Goal: Transaction & Acquisition: Purchase product/service

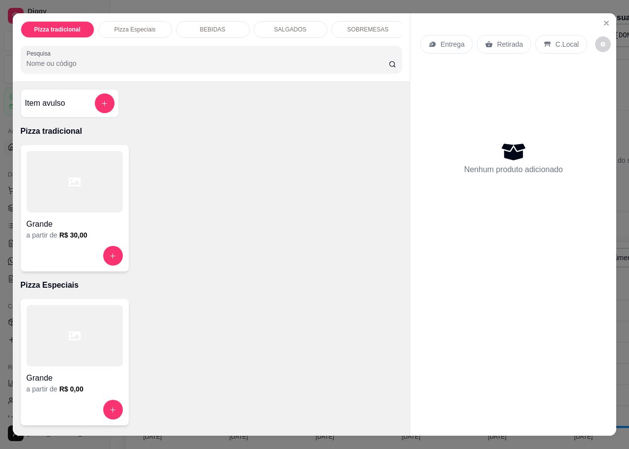
click at [53, 166] on div at bounding box center [75, 181] width 96 height 61
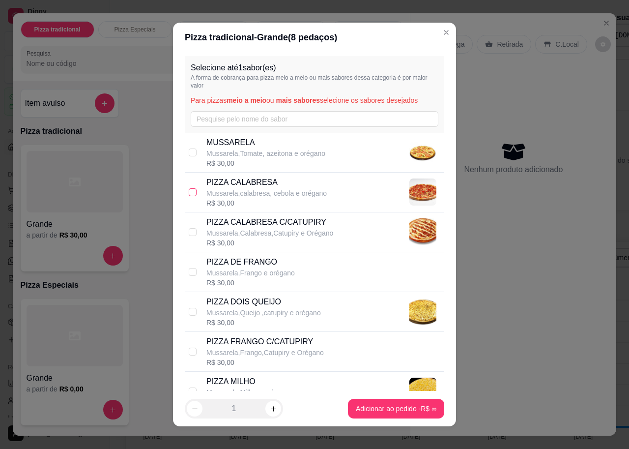
click at [189, 187] on label at bounding box center [193, 192] width 8 height 11
click at [189, 188] on input "checkbox" at bounding box center [193, 192] width 8 height 8
click at [178, 189] on div "Selecione até 1 sabor(es) A forma de cobrança para pizza meio a meio ou mais sa…" at bounding box center [314, 221] width 283 height 339
click at [191, 190] on input "checkbox" at bounding box center [193, 192] width 8 height 8
checkbox input "true"
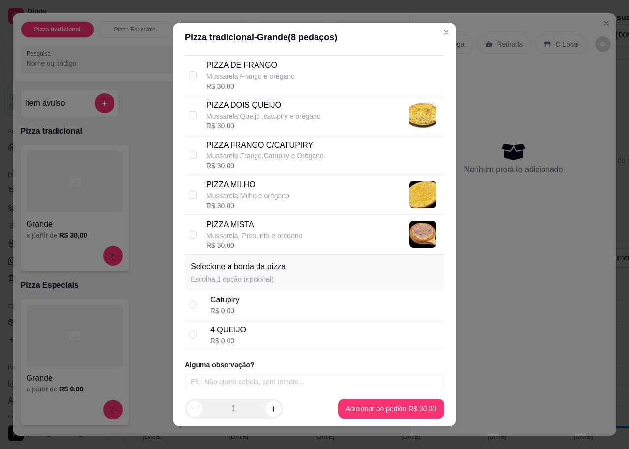
scroll to position [199, 0]
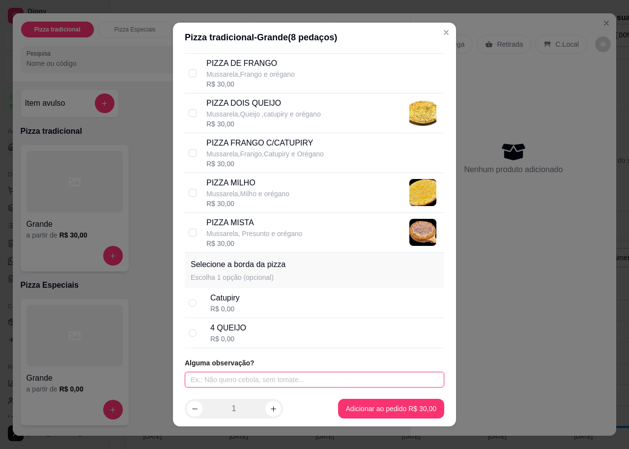
click at [240, 384] on input "text" at bounding box center [315, 380] width 260 height 16
type input "metade frango com catupiry"
click at [190, 302] on input "radio" at bounding box center [193, 303] width 8 height 8
radio input "true"
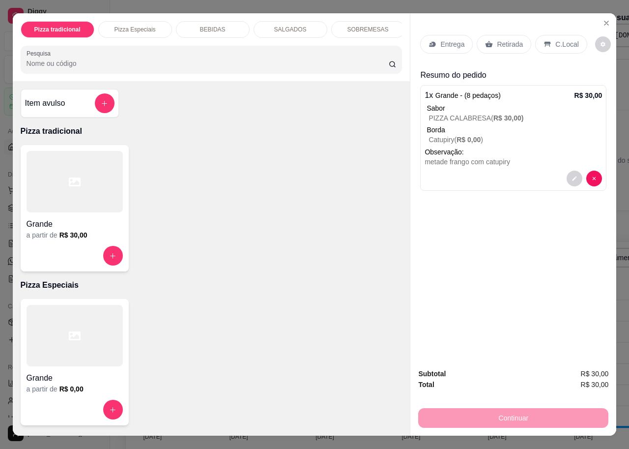
click at [451, 39] on p "Entrega" at bounding box center [453, 44] width 24 height 10
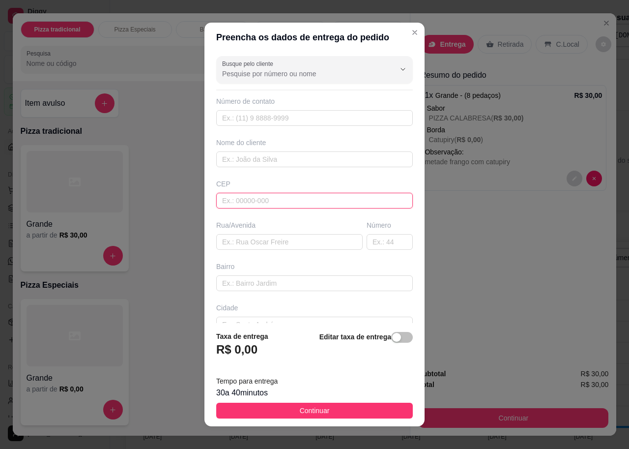
click at [236, 200] on input "text" at bounding box center [314, 201] width 197 height 16
click at [239, 203] on input "text" at bounding box center [314, 201] width 197 height 16
drag, startPoint x: 244, startPoint y: 184, endPoint x: 233, endPoint y: 203, distance: 22.1
click at [233, 203] on input "text" at bounding box center [314, 201] width 197 height 16
paste input "57070000"
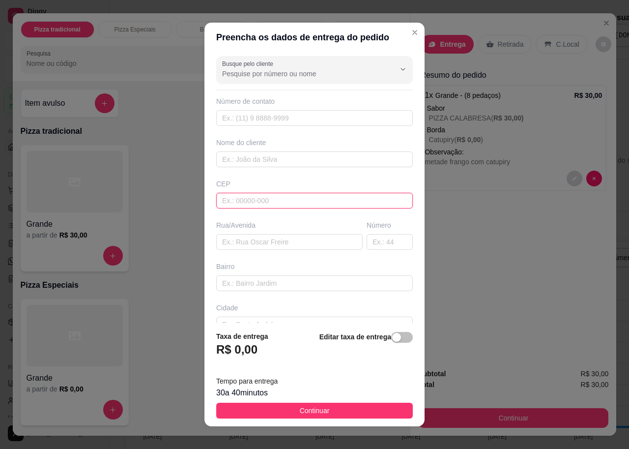
type input "57070000"
type input "[GEOGRAPHIC_DATA][PERSON_NAME]"
type input "Fernão Velho"
type input "Maceió"
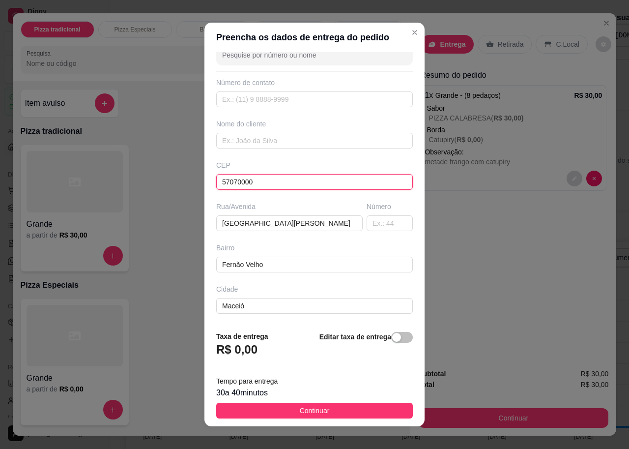
scroll to position [0, 0]
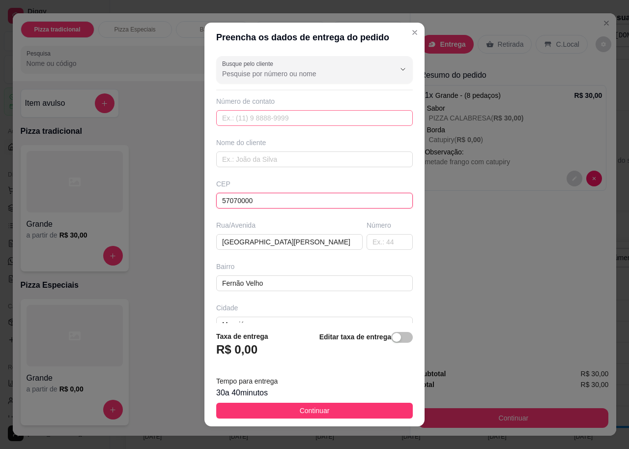
type input "57070000"
click at [353, 118] on input "text" at bounding box center [314, 118] width 197 height 16
type input "[PHONE_NUMBER]"
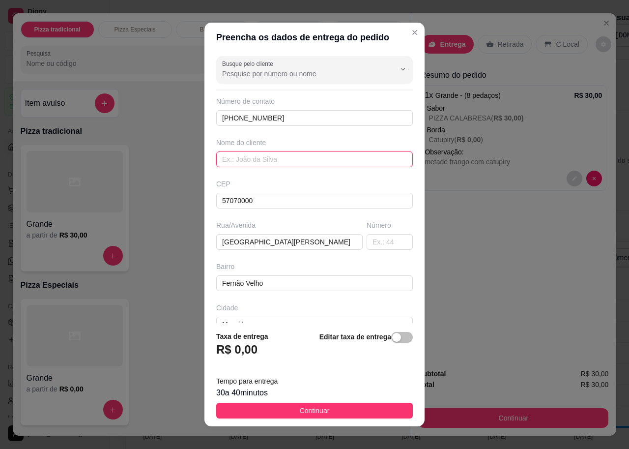
click at [340, 156] on input "text" at bounding box center [314, 159] width 197 height 16
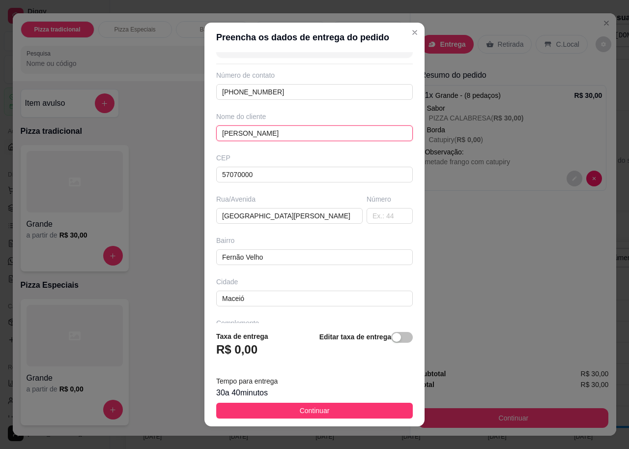
scroll to position [60, 0]
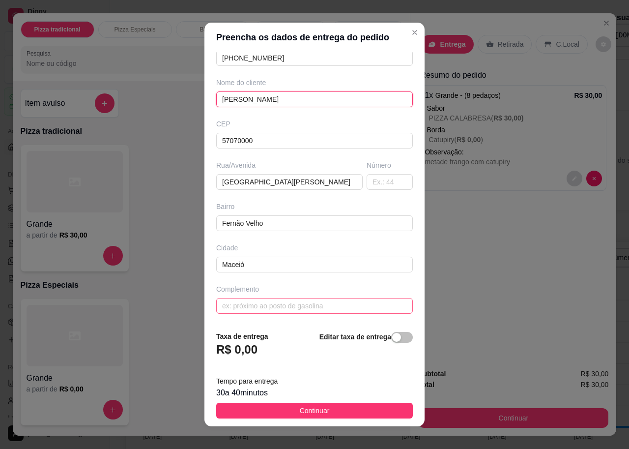
type input "[PERSON_NAME]"
click at [344, 306] on input "text" at bounding box center [314, 306] width 197 height 16
type input "casa"
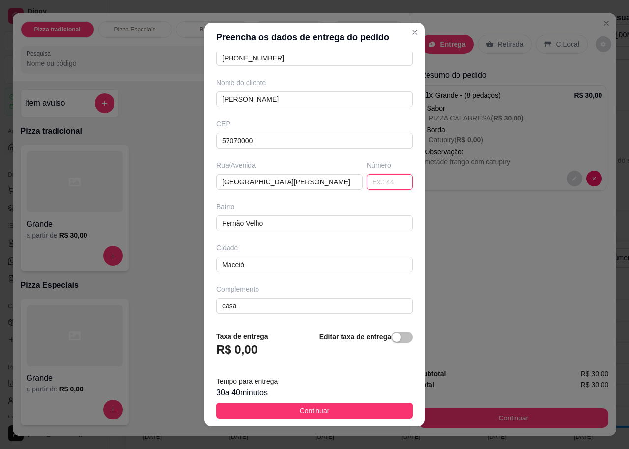
click at [377, 178] on input "text" at bounding box center [390, 182] width 46 height 16
type input "166"
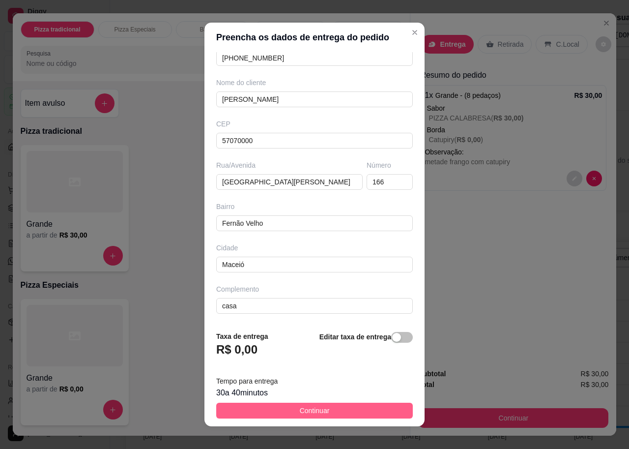
click at [353, 405] on button "Continuar" at bounding box center [314, 411] width 197 height 16
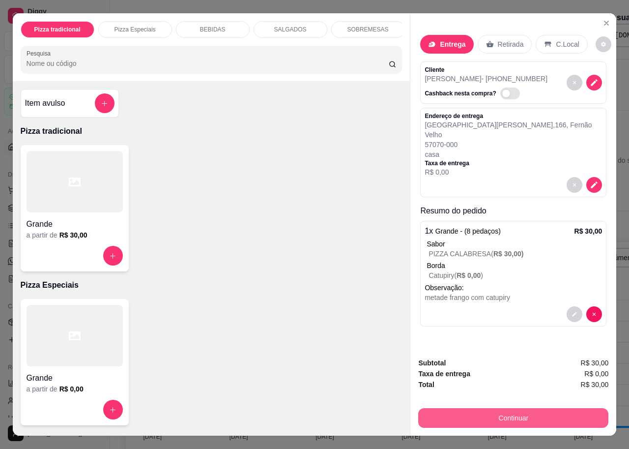
click at [431, 409] on button "Continuar" at bounding box center [513, 418] width 190 height 20
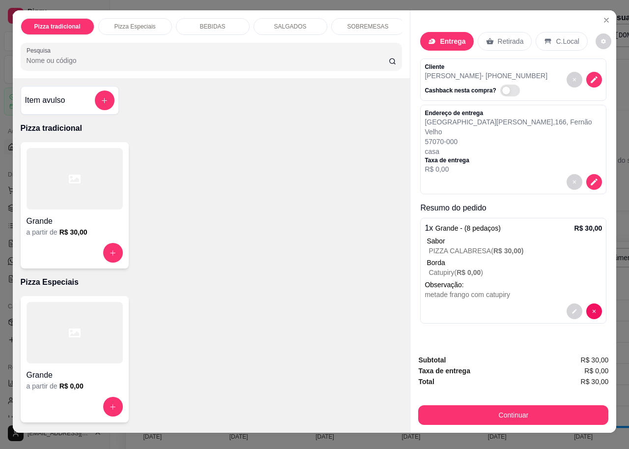
scroll to position [0, 0]
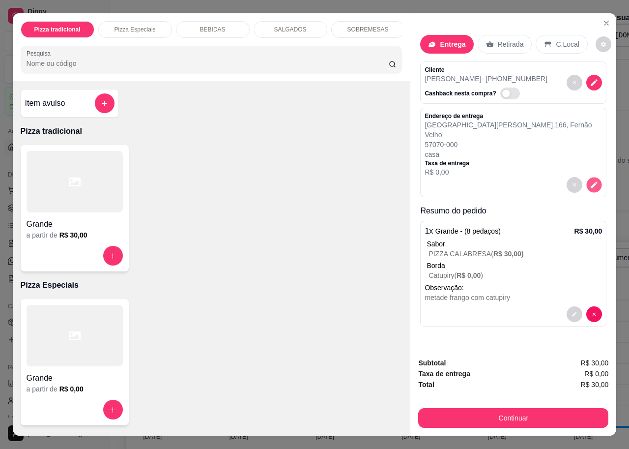
click at [590, 177] on button "decrease-product-quantity" at bounding box center [594, 184] width 15 height 15
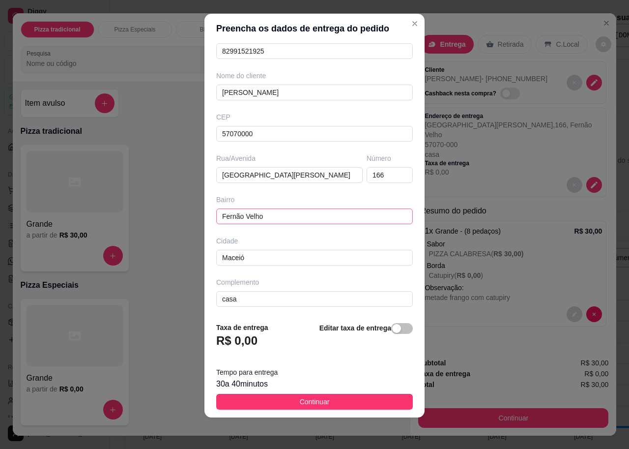
scroll to position [60, 0]
click at [287, 216] on input "Fernão Velho" at bounding box center [314, 214] width 197 height 16
paste input "Ponto de referência Colado [DEMOGRAPHIC_DATA]"
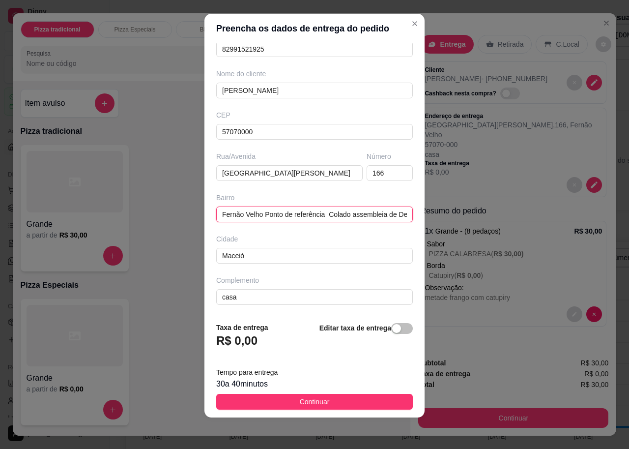
scroll to position [0, 20]
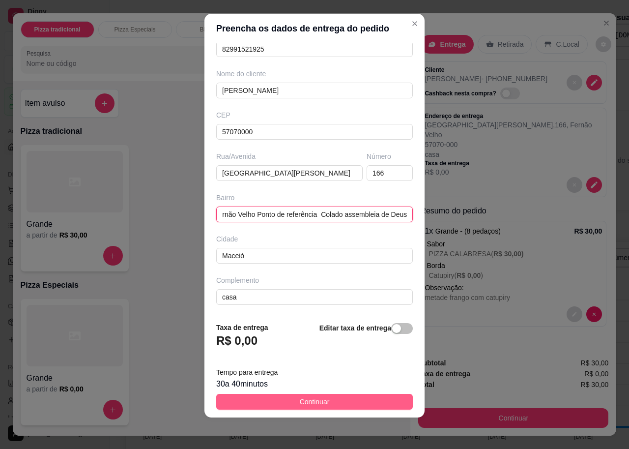
type input "Fernão Velho Ponto de referência Colado assembleia de Deus"
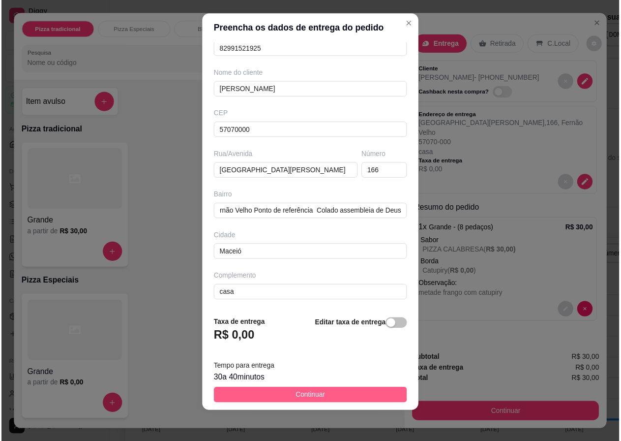
scroll to position [0, 0]
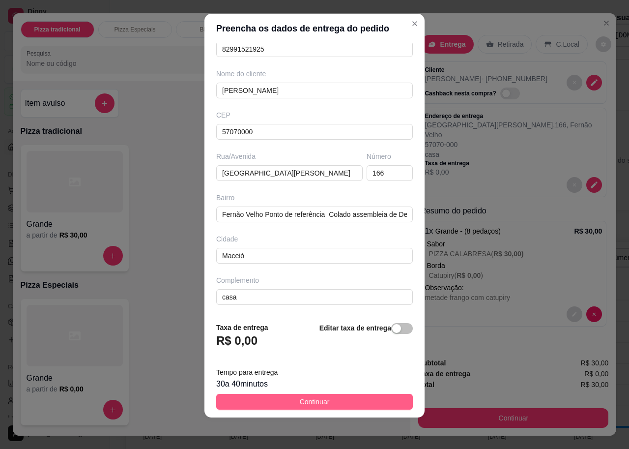
click at [341, 405] on button "Continuar" at bounding box center [314, 402] width 197 height 16
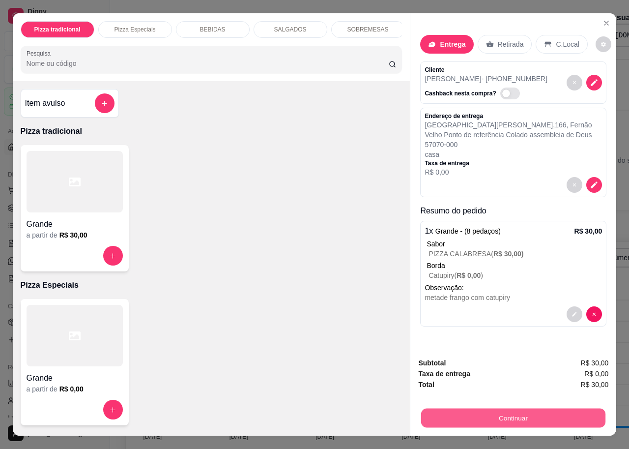
click at [427, 412] on button "Continuar" at bounding box center [513, 417] width 184 height 19
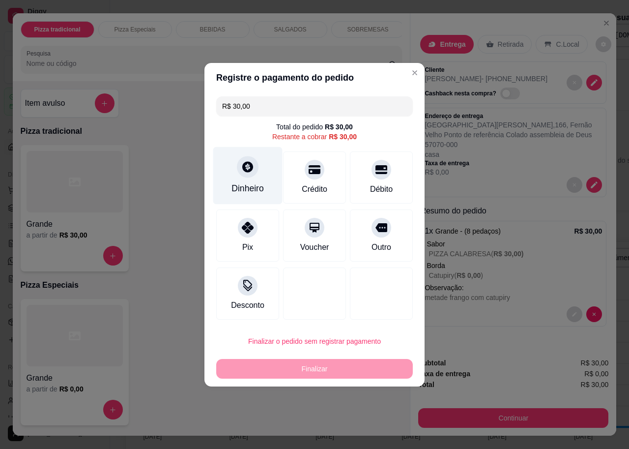
click at [257, 174] on div "Dinheiro" at bounding box center [247, 176] width 69 height 58
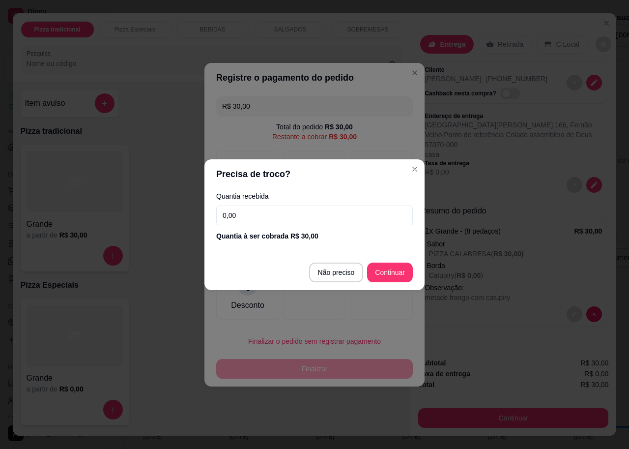
click at [266, 213] on input "0,00" at bounding box center [314, 216] width 197 height 20
type input "50,00"
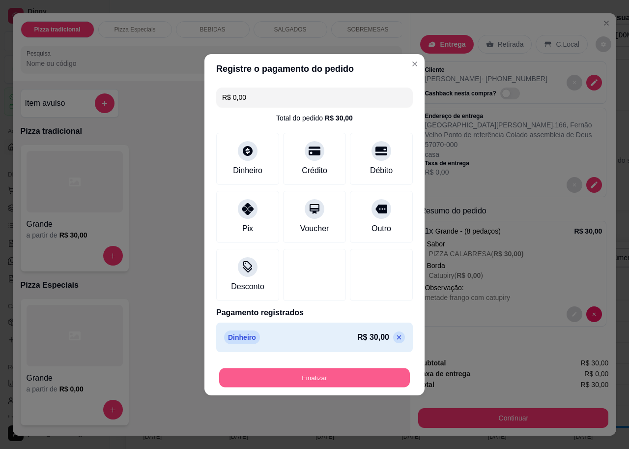
click at [361, 378] on button "Finalizar" at bounding box center [314, 377] width 191 height 19
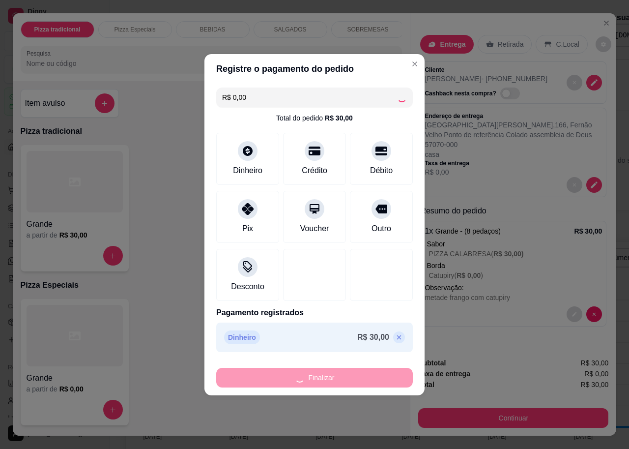
type input "-R$ 30,00"
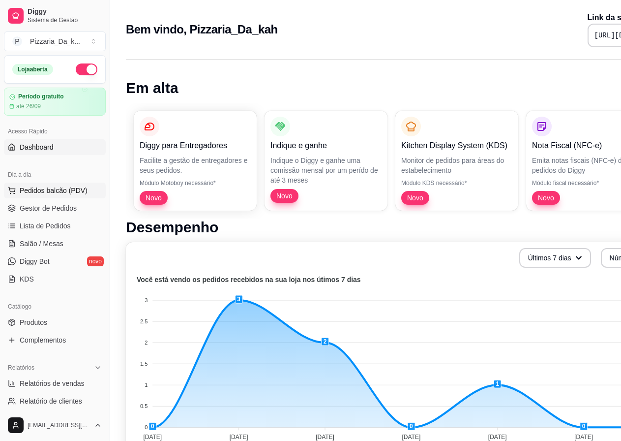
click at [38, 185] on button "Pedidos balcão (PDV)" at bounding box center [55, 190] width 102 height 16
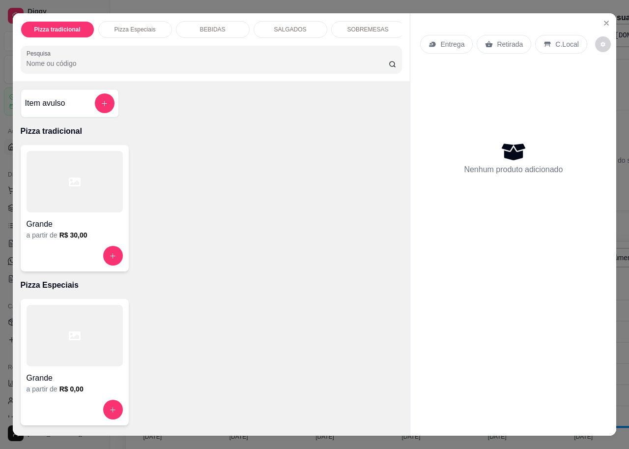
click at [67, 210] on div at bounding box center [75, 181] width 96 height 61
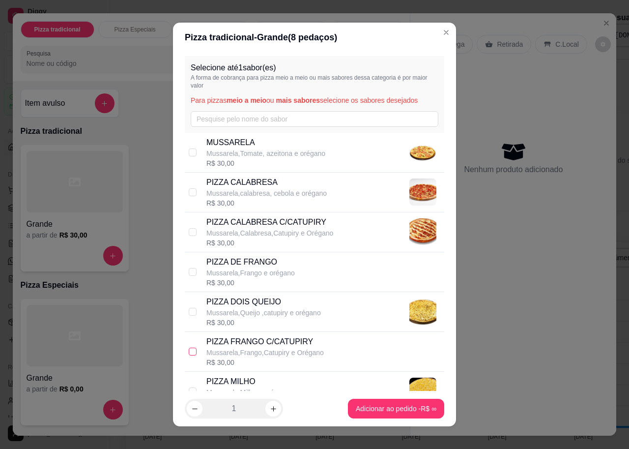
click at [189, 353] on input "checkbox" at bounding box center [193, 352] width 8 height 8
checkbox input "true"
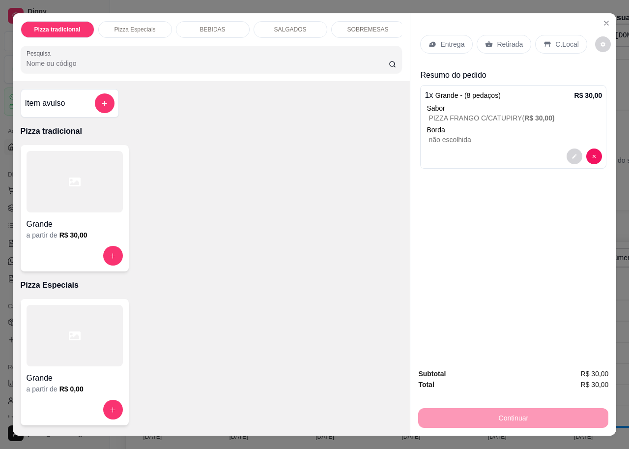
click at [500, 43] on p "Retirada" at bounding box center [510, 44] width 26 height 10
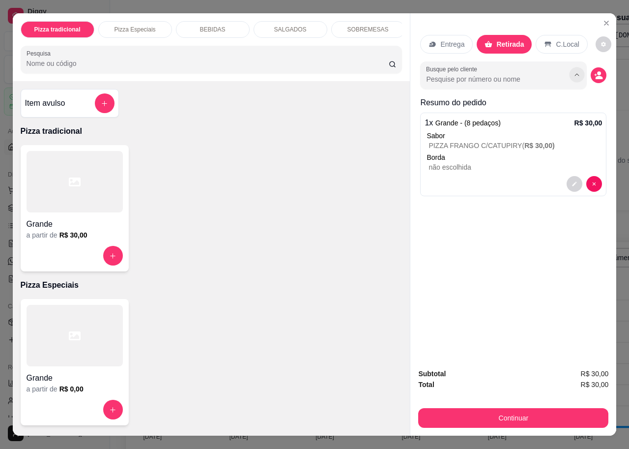
click at [574, 71] on icon "Show suggestions" at bounding box center [578, 75] width 8 height 8
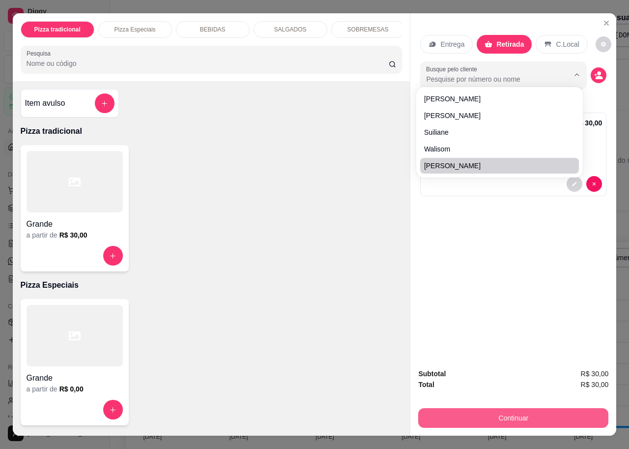
click at [498, 416] on button "Continuar" at bounding box center [513, 418] width 190 height 20
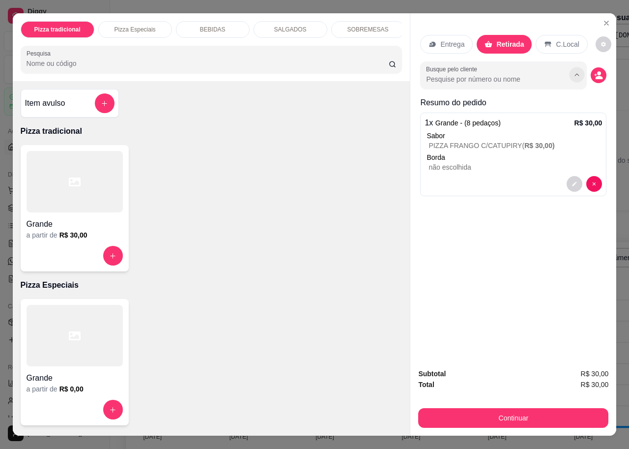
click at [574, 71] on icon "Show suggestions" at bounding box center [578, 75] width 8 height 8
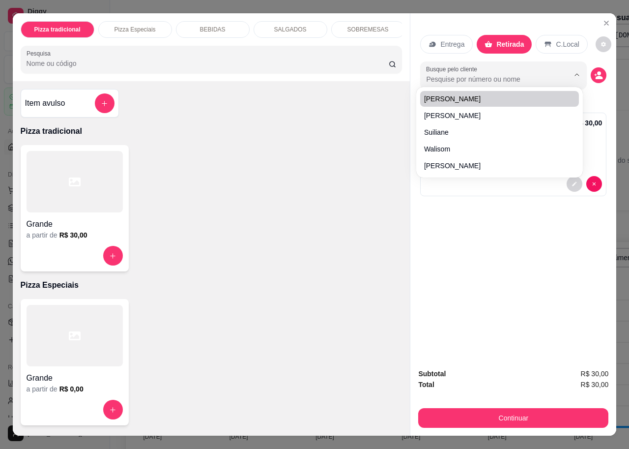
click at [498, 39] on p "Retirada" at bounding box center [511, 44] width 28 height 10
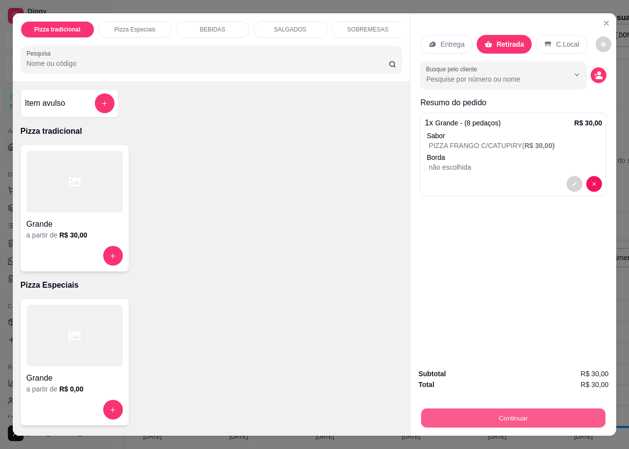
click at [462, 408] on button "Continuar" at bounding box center [513, 417] width 184 height 19
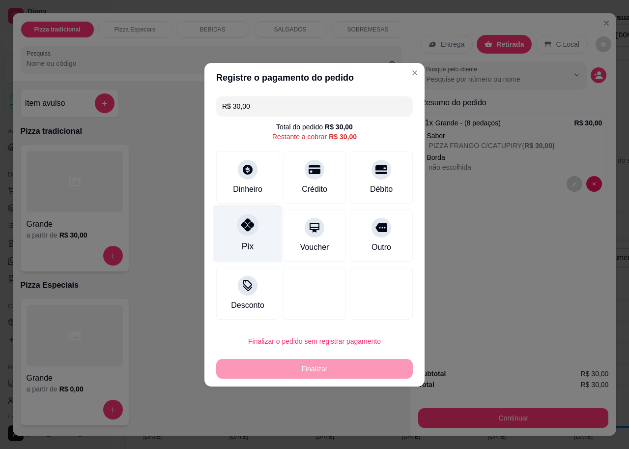
click at [256, 232] on div "Pix" at bounding box center [247, 234] width 69 height 58
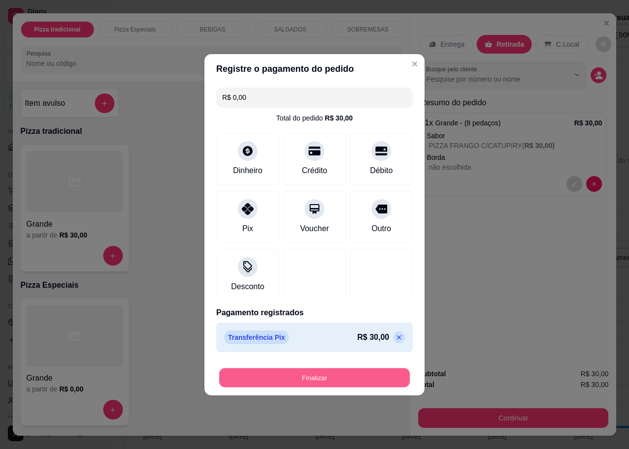
click at [304, 378] on button "Finalizar" at bounding box center [314, 377] width 191 height 19
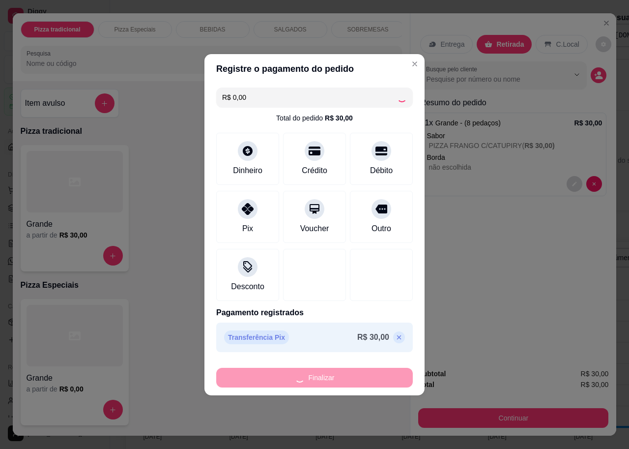
type input "-R$ 30,00"
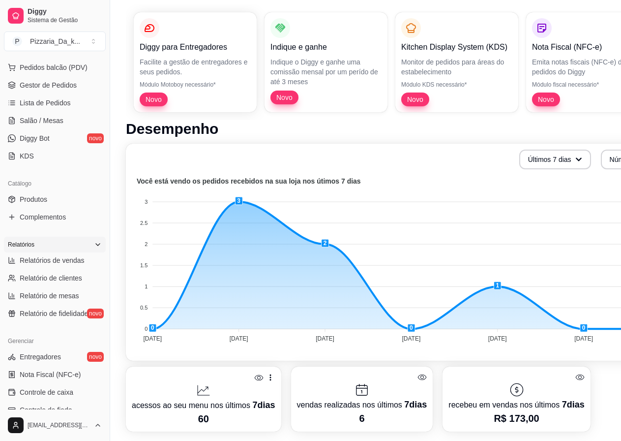
scroll to position [147, 0]
